Goal: Check status: Check status

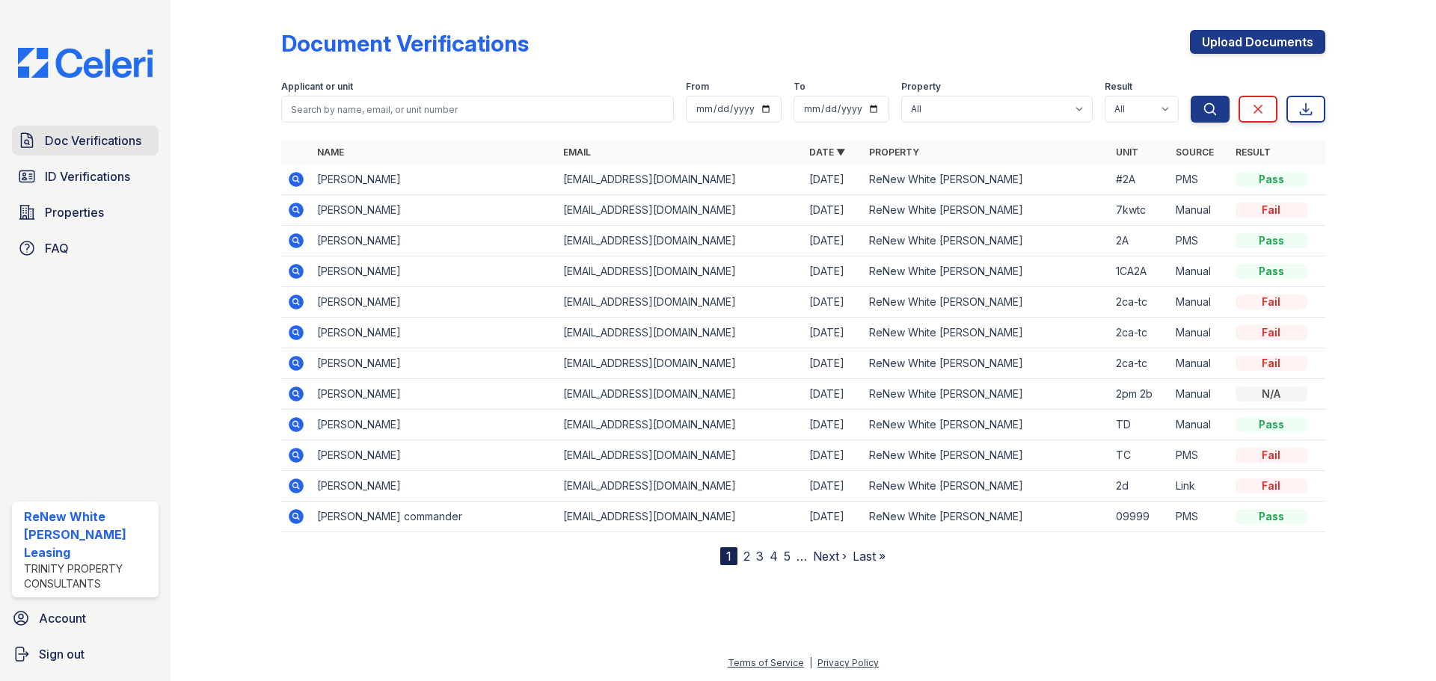
click at [137, 139] on span "Doc Verifications" at bounding box center [93, 141] width 96 height 18
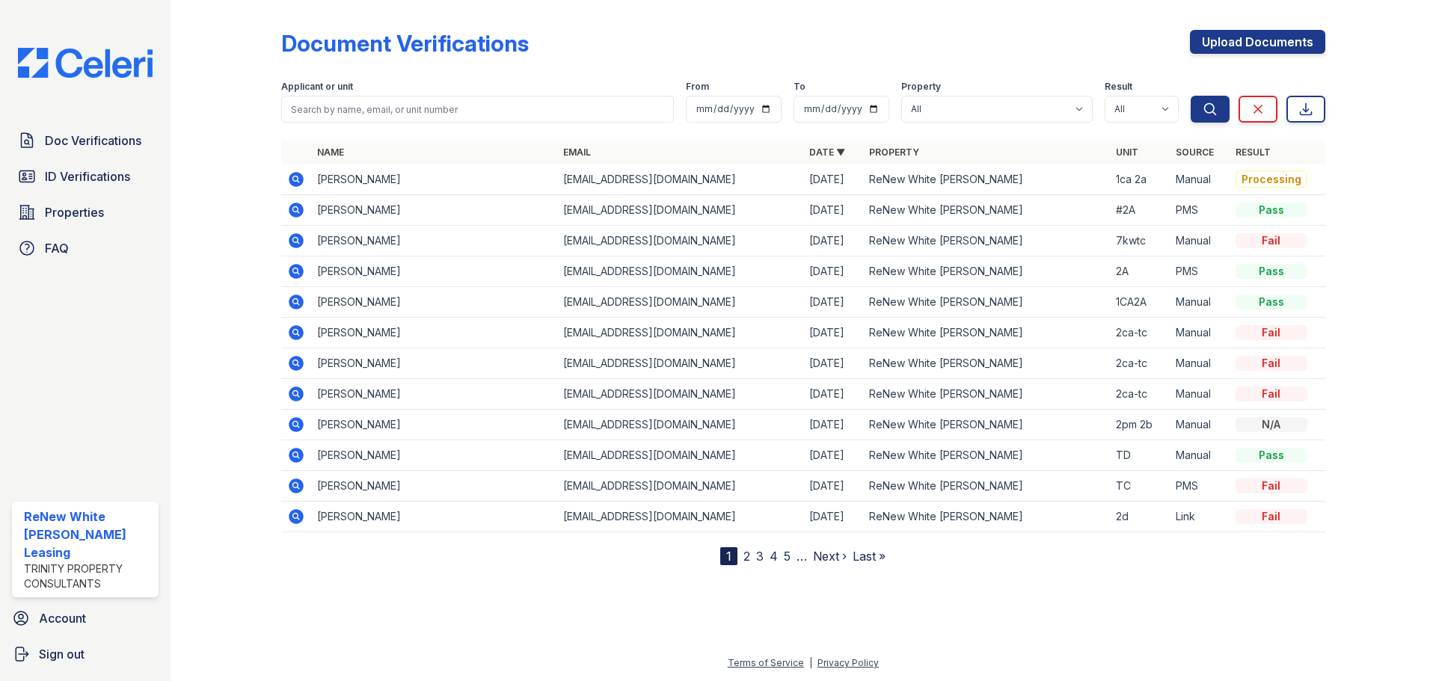
click at [315, 241] on td "[PERSON_NAME]" at bounding box center [434, 241] width 246 height 31
click at [300, 243] on icon at bounding box center [296, 240] width 15 height 15
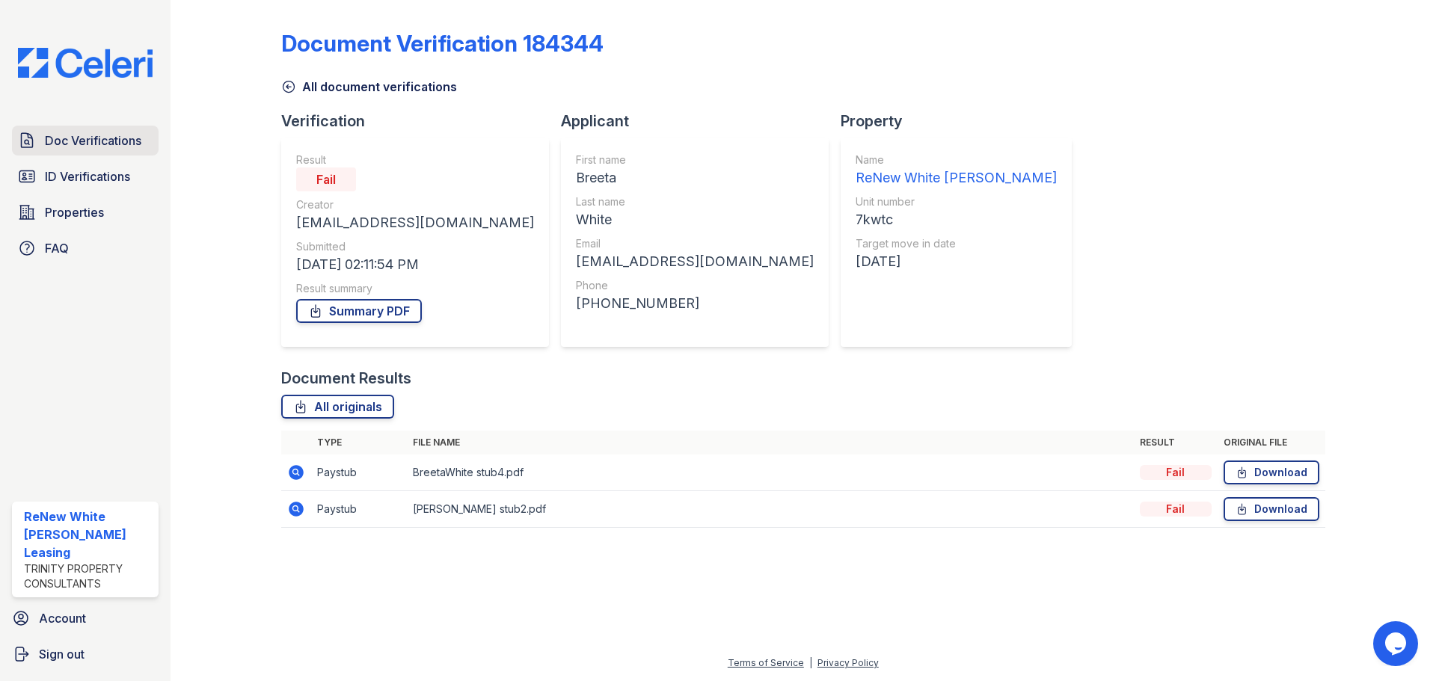
click at [66, 140] on span "Doc Verifications" at bounding box center [93, 141] width 96 height 18
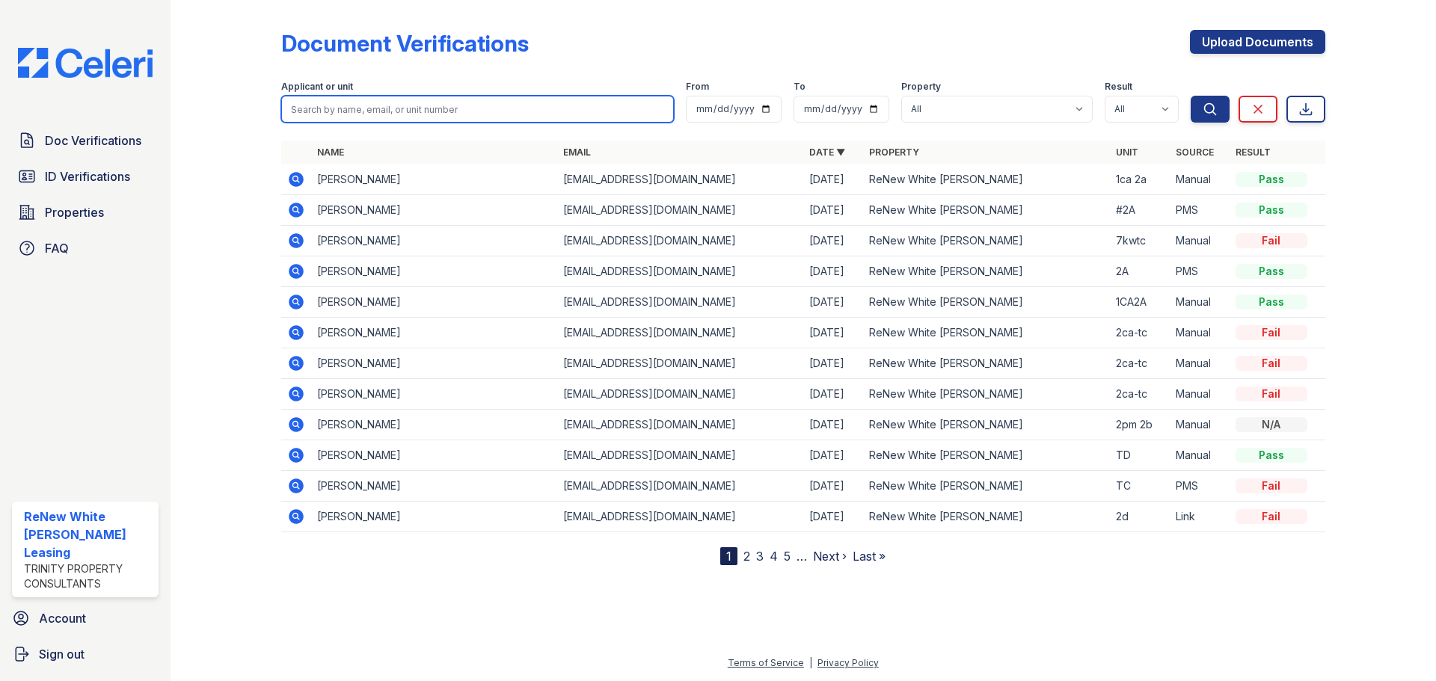
click at [382, 109] on input "search" at bounding box center [477, 109] width 393 height 27
click at [292, 242] on icon at bounding box center [296, 240] width 15 height 15
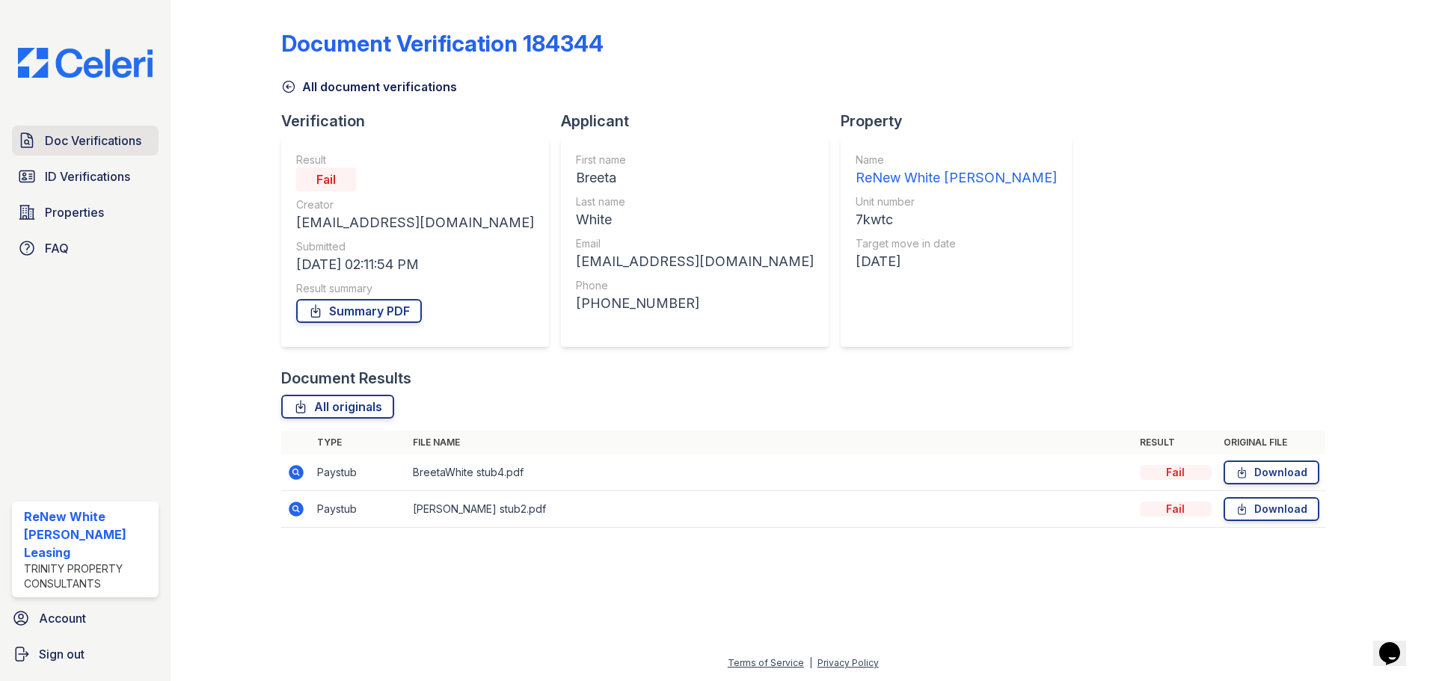
click at [124, 126] on link "Doc Verifications" at bounding box center [85, 141] width 147 height 30
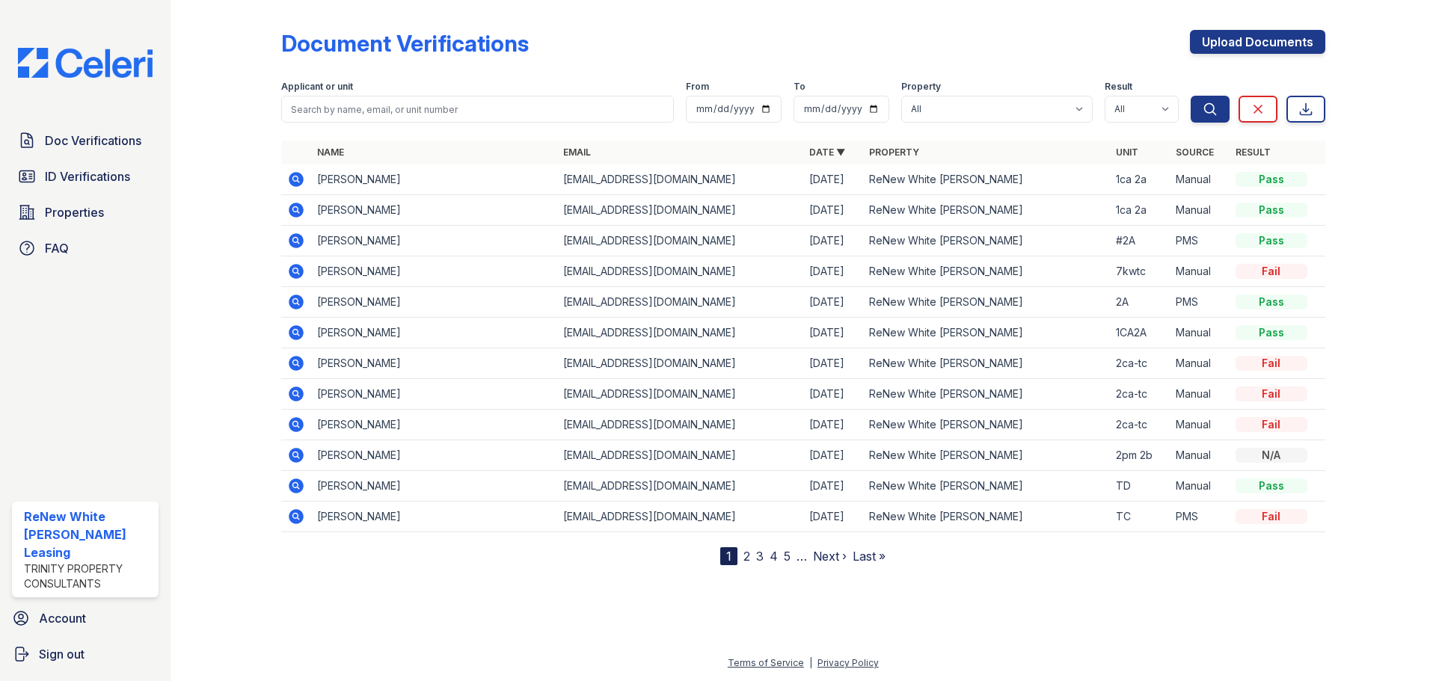
click at [296, 268] on icon at bounding box center [296, 271] width 18 height 18
